Goal: Information Seeking & Learning: Learn about a topic

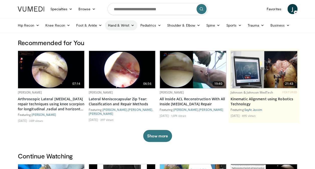
click at [131, 27] on icon at bounding box center [133, 26] width 4 height 4
click at [130, 44] on link "Wrist" at bounding box center [135, 45] width 60 height 8
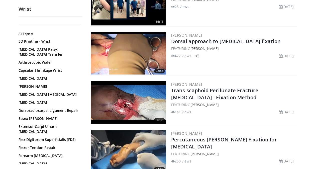
scroll to position [271, 0]
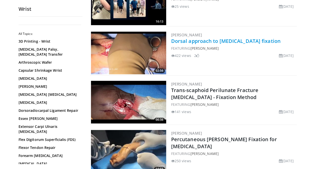
click at [204, 40] on link "Dorsal approach to [MEDICAL_DATA] fixation" at bounding box center [226, 41] width 110 height 7
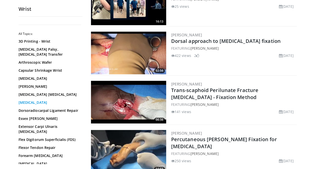
click at [52, 105] on link "Distal Radius Fracture" at bounding box center [49, 102] width 61 height 5
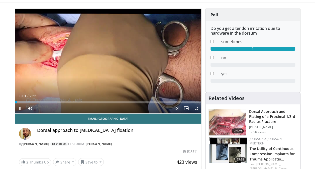
scroll to position [20, 0]
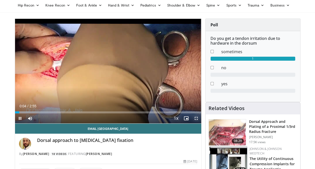
click at [196, 117] on span "Video Player" at bounding box center [196, 118] width 10 height 10
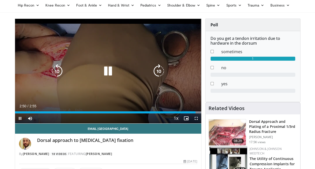
click at [112, 75] on icon "Video Player" at bounding box center [108, 71] width 14 height 14
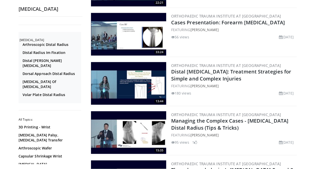
scroll to position [452, 0]
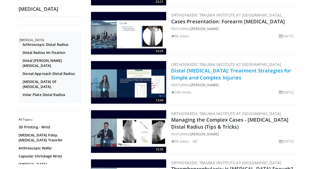
click at [195, 68] on link "Distal Radius Fractures: Treatment Strategies for Simple and Complex Injuries" at bounding box center [231, 74] width 120 height 14
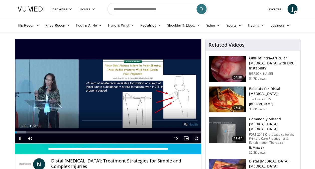
click at [197, 137] on span "Video Player" at bounding box center [196, 138] width 10 height 10
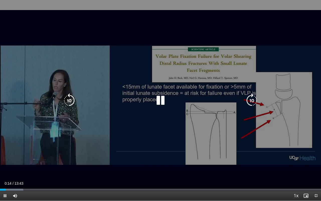
click at [162, 97] on icon "Video Player" at bounding box center [161, 100] width 14 height 14
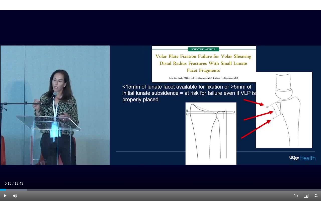
click at [162, 97] on div "10 seconds Tap to unmute" at bounding box center [160, 100] width 321 height 200
click at [235, 80] on div "10 seconds Tap to unmute" at bounding box center [160, 100] width 321 height 200
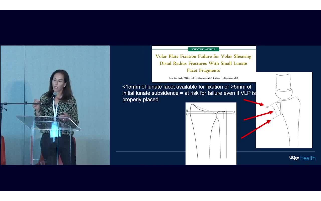
click at [235, 80] on div "10 seconds Tap to unmute" at bounding box center [160, 100] width 321 height 200
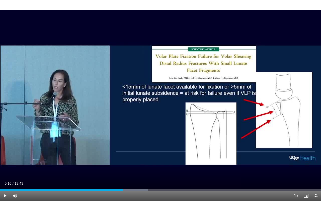
click at [235, 80] on div "10 seconds Tap to unmute" at bounding box center [160, 100] width 321 height 200
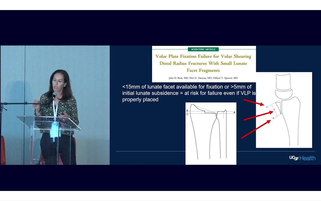
click at [235, 80] on div "10 seconds Tap to unmute" at bounding box center [160, 100] width 321 height 200
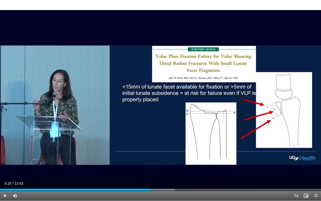
click at [235, 80] on div "10 seconds Tap to unmute" at bounding box center [160, 100] width 321 height 200
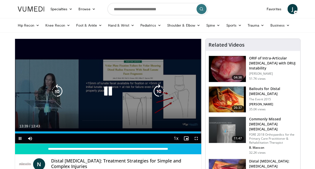
click at [71, 86] on div "10 seconds Tap to unmute" at bounding box center [108, 91] width 186 height 105
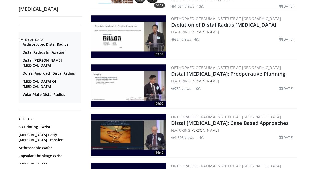
scroll to position [1104, 0]
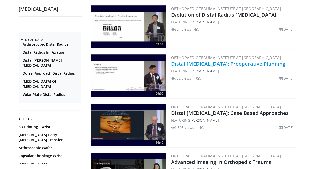
click at [225, 67] on link "Distal Radius Fractures: Preoperative Planning" at bounding box center [228, 63] width 114 height 7
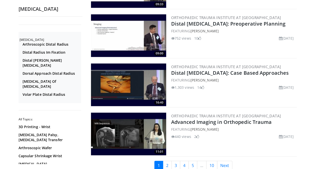
scroll to position [1154, 0]
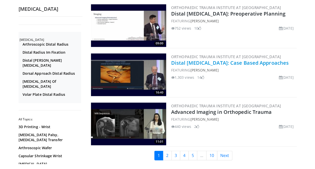
click at [215, 66] on link "Distal Radius Fractures: Case Based Approaches" at bounding box center [230, 62] width 118 height 7
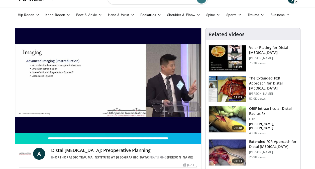
scroll to position [10, 0]
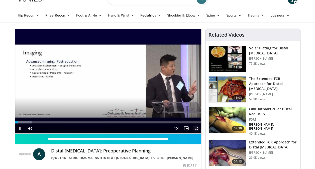
click at [196, 128] on span "Video Player" at bounding box center [196, 128] width 10 height 10
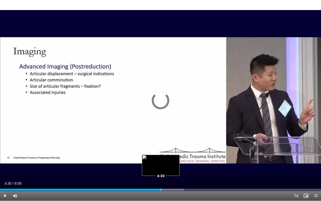
click at [161, 169] on div "Loaded : 57.34% 4:30 4:30" at bounding box center [160, 189] width 321 height 2
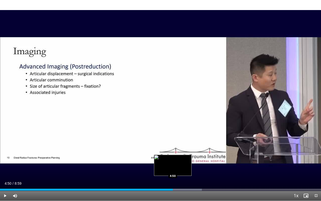
click at [173, 169] on div "Loaded : 62.89% 4:36 4:50" at bounding box center [160, 188] width 321 height 5
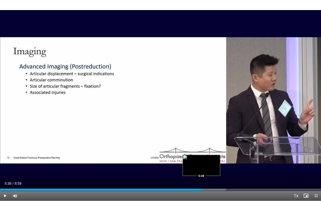
click at [201, 169] on div "Loaded : 70.30% 5:38 5:38" at bounding box center [160, 189] width 321 height 2
click at [212, 169] on div "Loaded : 74.00% 5:57 5:57" at bounding box center [160, 188] width 321 height 5
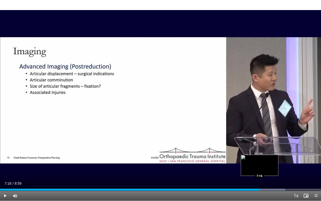
click at [259, 169] on div "Loaded : 88.80% 7:16 7:16" at bounding box center [160, 188] width 321 height 5
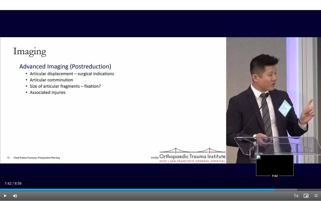
click at [275, 169] on div "Loaded : 92.50% 7:42 7:42" at bounding box center [160, 188] width 321 height 5
click at [286, 169] on div "Loaded : 98.05% 8:00 8:00" at bounding box center [160, 188] width 321 height 5
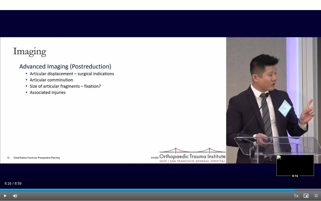
click at [295, 169] on div "Loaded : 100.00% 8:03 8:16" at bounding box center [160, 188] width 321 height 5
click at [304, 169] on div "Loaded : 100.00% 8:30 8:30" at bounding box center [160, 188] width 321 height 5
click at [315, 169] on div "Loaded : 100.00% 8:38 8:52" at bounding box center [160, 188] width 321 height 5
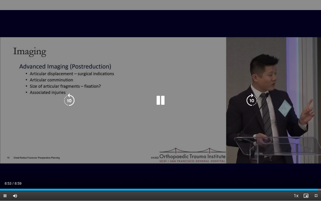
click at [283, 169] on div "10 seconds Tap to unmute" at bounding box center [160, 100] width 321 height 200
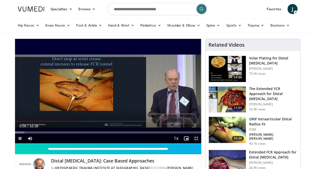
click at [195, 138] on span "Video Player" at bounding box center [196, 138] width 10 height 10
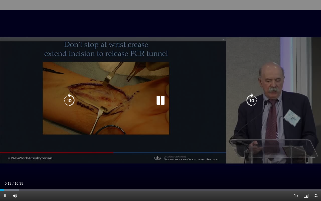
click at [154, 102] on icon "Video Player" at bounding box center [161, 100] width 14 height 14
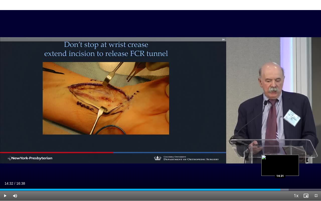
click at [280, 169] on div "Loaded : 89.95% 14:32 14:31" at bounding box center [160, 188] width 321 height 5
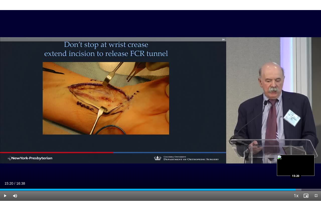
click at [296, 169] on div "Loaded : 93.94% 15:20 15:20" at bounding box center [160, 188] width 321 height 5
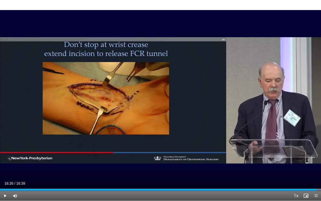
click at [275, 167] on div "10 seconds Tap to unmute" at bounding box center [160, 100] width 321 height 200
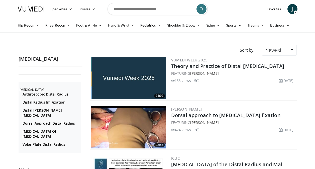
scroll to position [1154, 0]
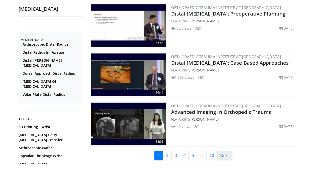
click at [226, 160] on link "Next" at bounding box center [224, 156] width 15 height 10
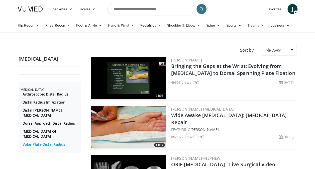
click at [56, 142] on link "Volar Plate Distal Radius" at bounding box center [51, 144] width 57 height 5
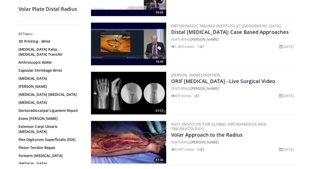
scroll to position [241, 0]
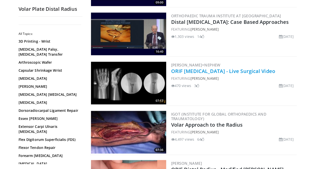
click at [217, 73] on link "ORIF [MEDICAL_DATA] - Live Surgical Video" at bounding box center [223, 71] width 104 height 7
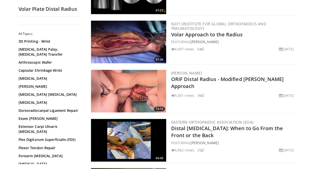
scroll to position [341, 0]
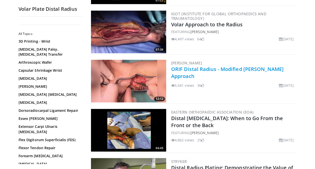
click at [235, 70] on link "ORIF Distal Radius - Modified Henry Approach" at bounding box center [227, 73] width 113 height 14
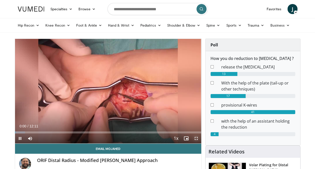
click at [196, 139] on span "Video Player" at bounding box center [196, 138] width 10 height 10
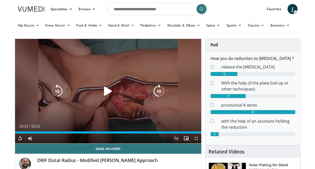
click at [118, 95] on div "Video Player" at bounding box center [108, 91] width 112 height 10
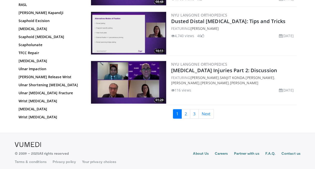
scroll to position [1179, 0]
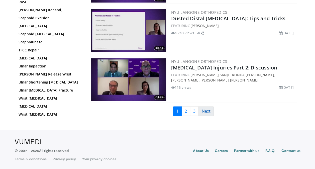
click at [204, 110] on link "Next" at bounding box center [206, 111] width 15 height 10
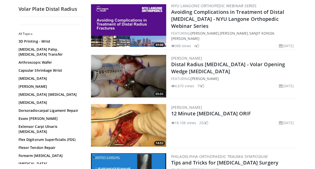
scroll to position [733, 0]
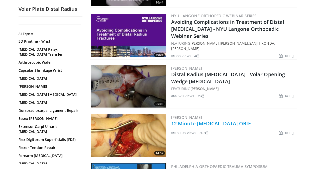
click at [223, 122] on link "12 Minute [MEDICAL_DATA] ORIF" at bounding box center [211, 123] width 80 height 7
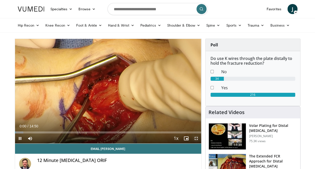
click at [197, 139] on span "Video Player" at bounding box center [196, 138] width 10 height 10
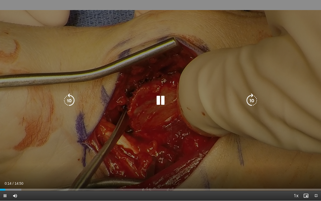
click at [159, 102] on icon "Video Player" at bounding box center [161, 100] width 14 height 14
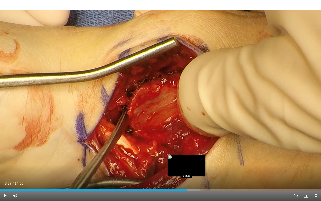
click at [187, 169] on div "Loaded : 62.35% 08:37 08:37" at bounding box center [160, 188] width 321 height 5
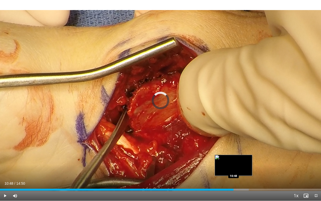
click at [233, 169] on div "Loaded : 77.53% 10:29 10:48" at bounding box center [160, 188] width 321 height 5
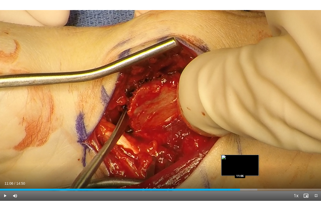
click at [240, 169] on div "Loaded : 80.16% 11:06 11:06" at bounding box center [160, 188] width 321 height 5
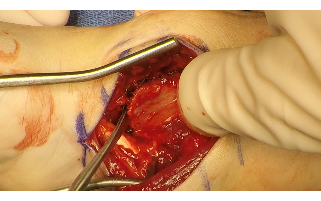
click at [249, 169] on div "10 seconds Tap to unmute" at bounding box center [160, 100] width 321 height 200
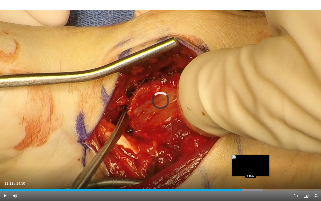
click at [250, 169] on div "Loaded : 82.02% 11:11 11:35" at bounding box center [160, 188] width 321 height 5
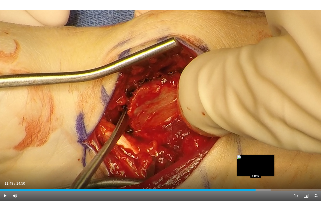
click at [256, 169] on div "Progress Bar" at bounding box center [255, 189] width 31 height 2
click at [263, 169] on div "Progress Bar" at bounding box center [261, 189] width 33 height 2
click at [257, 169] on div "Loaded : 87.96% 11:54 11:54" at bounding box center [160, 188] width 321 height 5
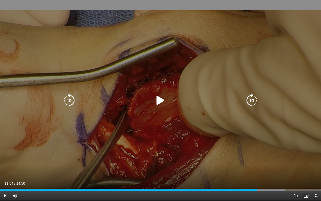
click at [221, 151] on div "10 seconds Tap to unmute" at bounding box center [160, 100] width 321 height 200
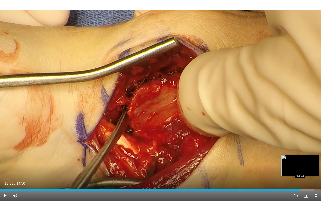
click at [300, 169] on div "Progress Bar" at bounding box center [296, 189] width 35 height 2
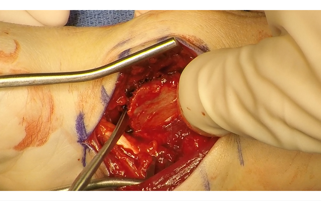
click at [293, 169] on video-js "**********" at bounding box center [160, 100] width 321 height 201
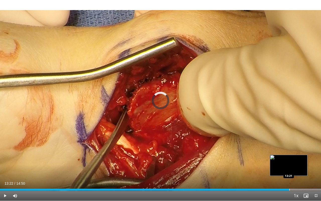
click at [289, 169] on div "13:58" at bounding box center [144, 189] width 289 height 2
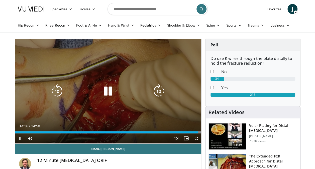
click at [120, 97] on div "10 seconds Tap to unmute" at bounding box center [108, 91] width 186 height 105
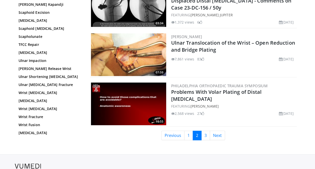
scroll to position [1174, 0]
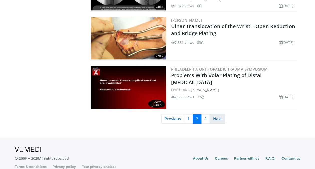
click at [221, 115] on link "Next" at bounding box center [217, 119] width 15 height 10
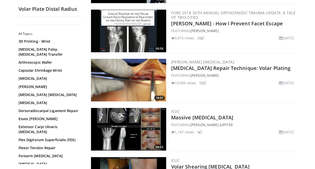
scroll to position [401, 0]
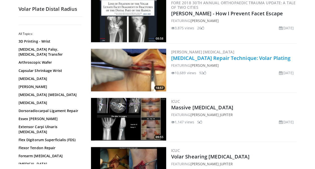
click at [225, 58] on link "[MEDICAL_DATA] Repair Technique: Volar Plating" at bounding box center [231, 58] width 120 height 7
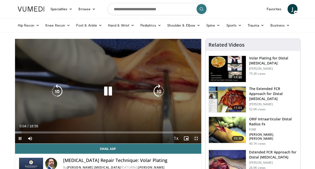
click at [196, 137] on span "Video Player" at bounding box center [196, 138] width 10 height 10
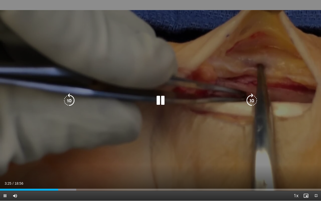
click at [64, 169] on video-js "**********" at bounding box center [160, 100] width 321 height 201
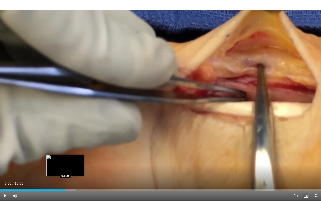
click at [65, 169] on div "Loaded : 23.72% 03:28 03:50" at bounding box center [160, 188] width 321 height 5
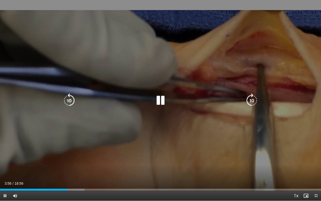
click at [283, 127] on div "10 seconds Tap to unmute" at bounding box center [160, 100] width 321 height 200
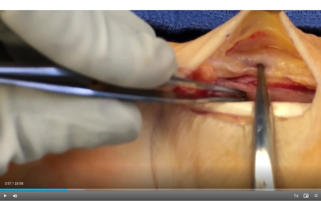
click at [283, 127] on div "10 seconds Tap to unmute" at bounding box center [160, 100] width 321 height 200
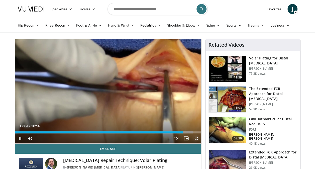
click at [195, 138] on span "Video Player" at bounding box center [196, 138] width 10 height 10
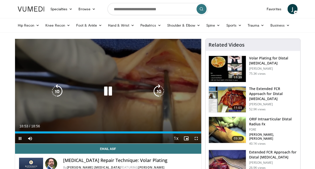
click at [112, 96] on icon "Video Player" at bounding box center [108, 91] width 14 height 14
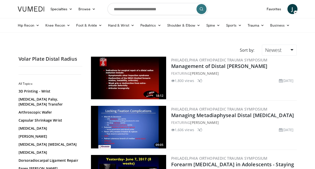
scroll to position [397, 0]
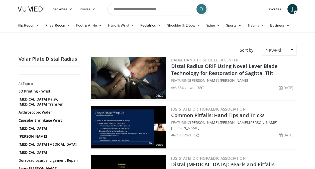
scroll to position [1174, 0]
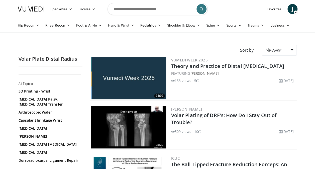
click at [292, 10] on span "J" at bounding box center [293, 9] width 10 height 10
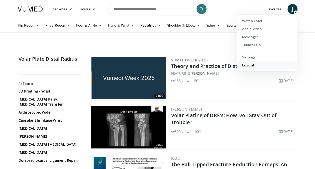
click at [280, 67] on link "Logout" at bounding box center [267, 65] width 60 height 8
